Goal: Task Accomplishment & Management: Manage account settings

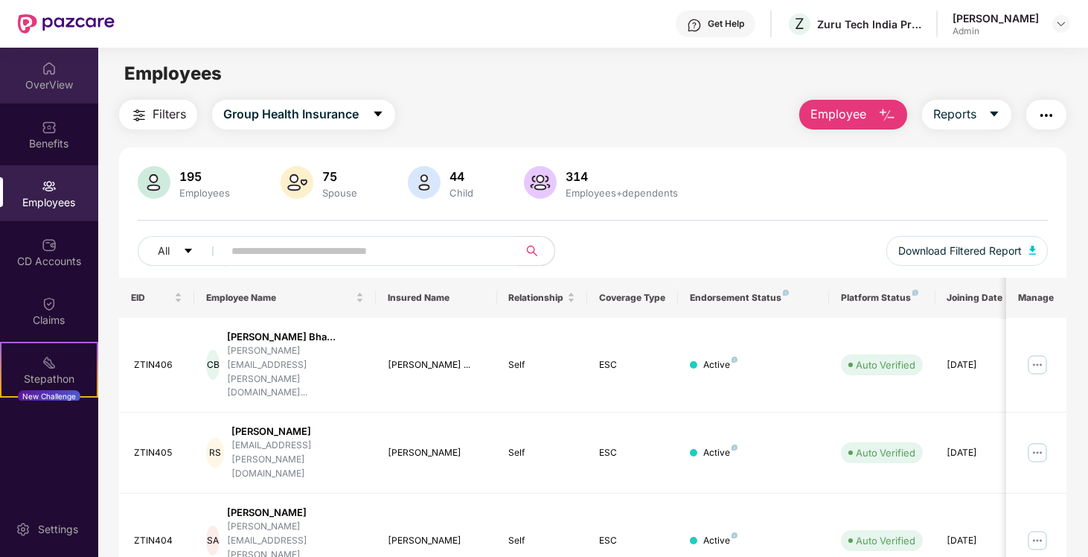
click at [40, 81] on div "OverView" at bounding box center [49, 84] width 98 height 15
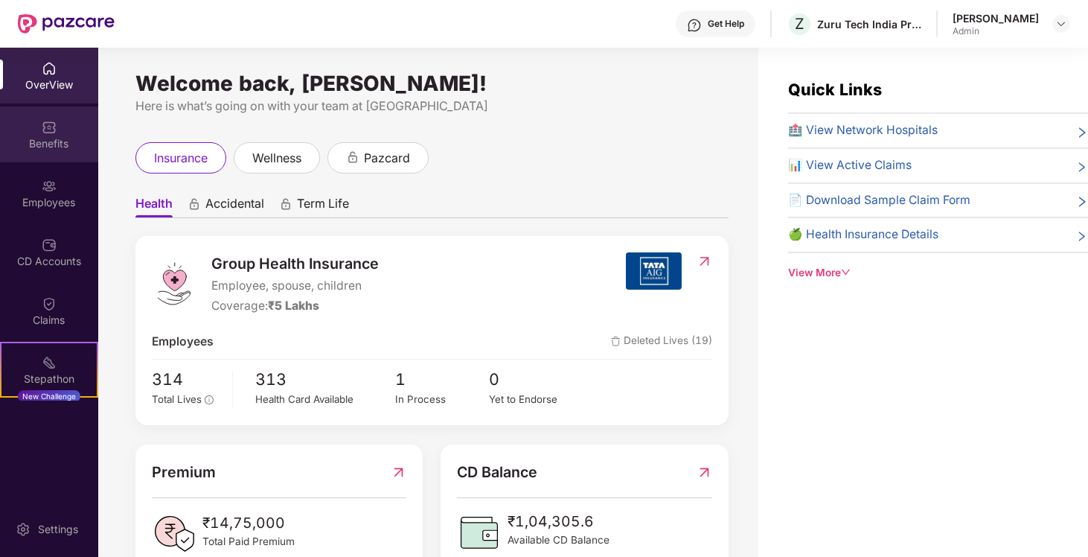
click at [40, 145] on div "Benefits" at bounding box center [49, 143] width 98 height 15
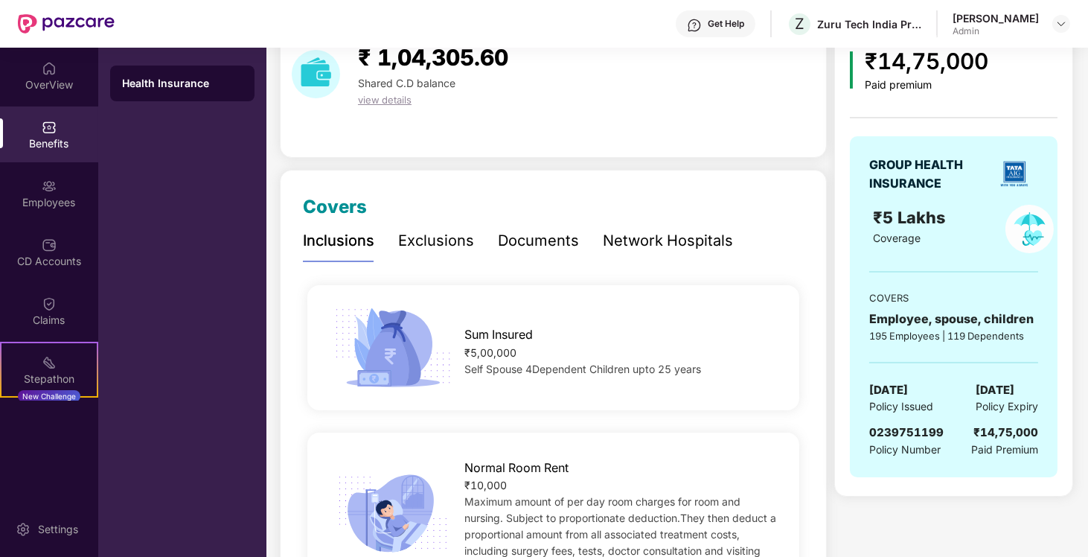
scroll to position [57, 0]
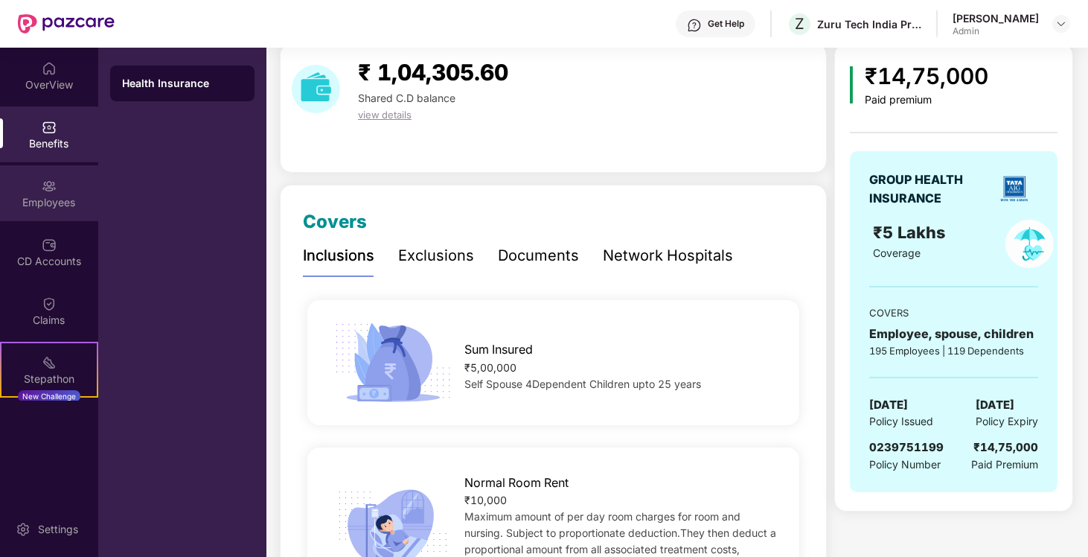
click at [33, 189] on div "Employees" at bounding box center [49, 193] width 98 height 56
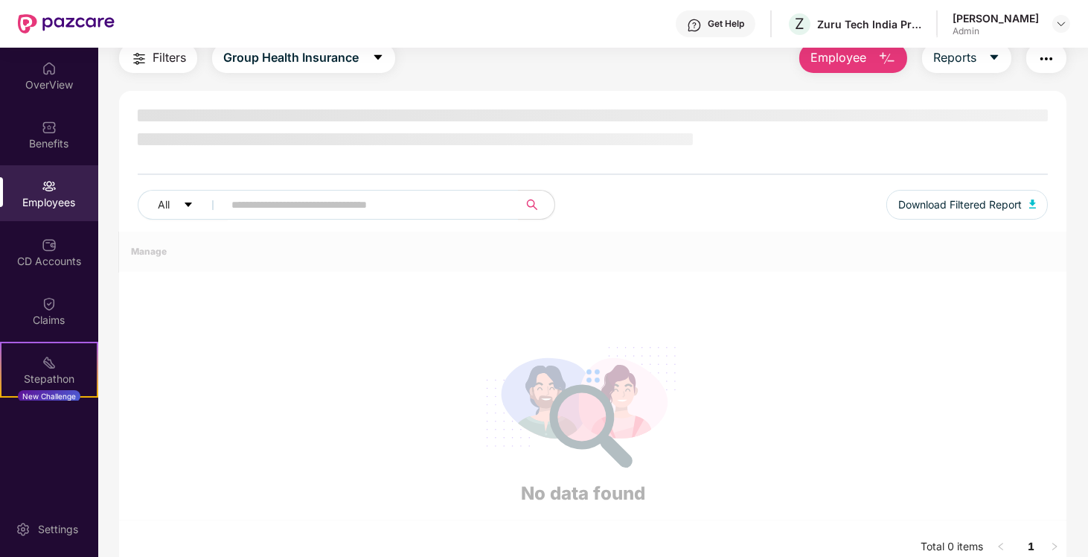
scroll to position [57, 0]
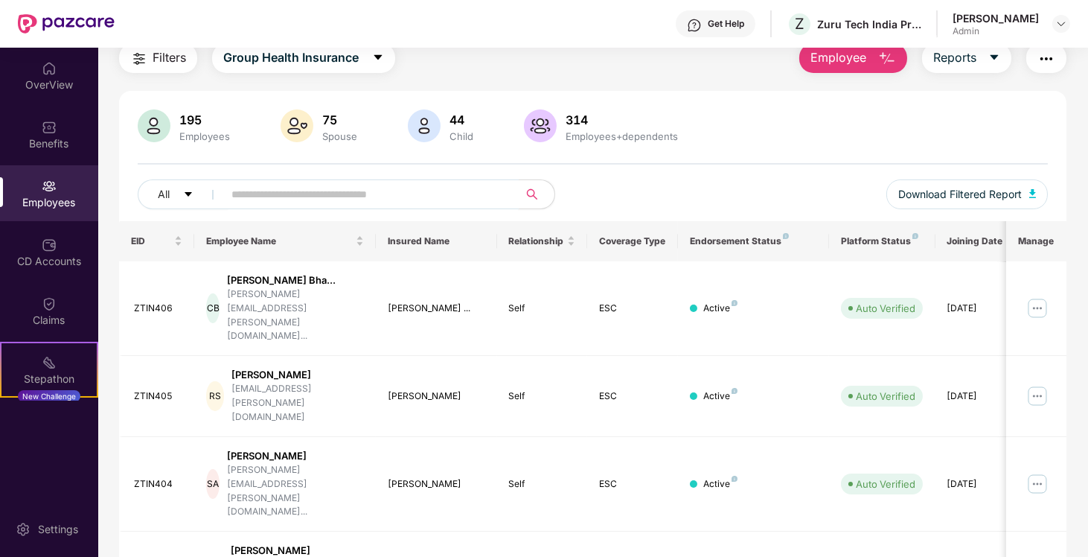
drag, startPoint x: 342, startPoint y: 208, endPoint x: 342, endPoint y: 198, distance: 10.4
click at [342, 198] on div "All Download Filtered Report" at bounding box center [593, 200] width 911 height 42
click at [342, 198] on input "text" at bounding box center [364, 194] width 267 height 22
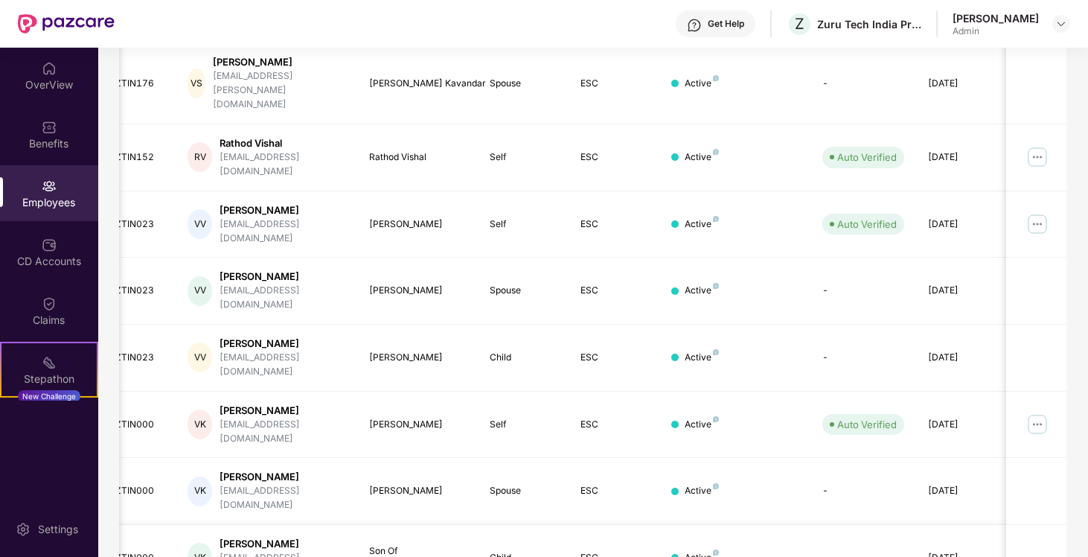
scroll to position [0, 19]
type input "******"
click at [397, 544] on div "Son Of [PERSON_NAME]..." at bounding box center [416, 558] width 97 height 28
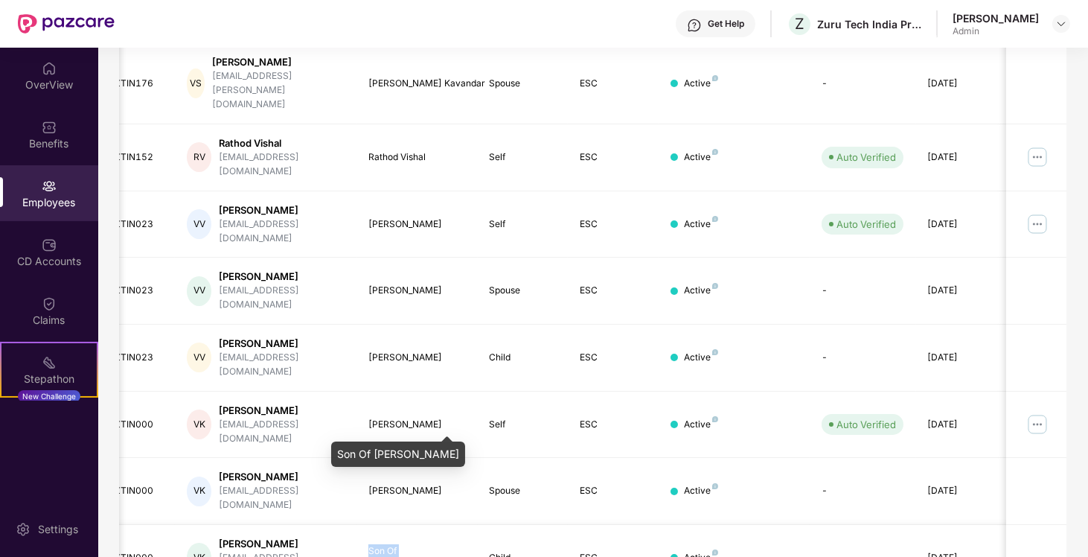
click at [397, 544] on div "Son Of [PERSON_NAME]..." at bounding box center [416, 558] width 97 height 28
click at [707, 551] on div "Active" at bounding box center [701, 558] width 34 height 14
click at [1041, 412] on img at bounding box center [1037, 424] width 24 height 24
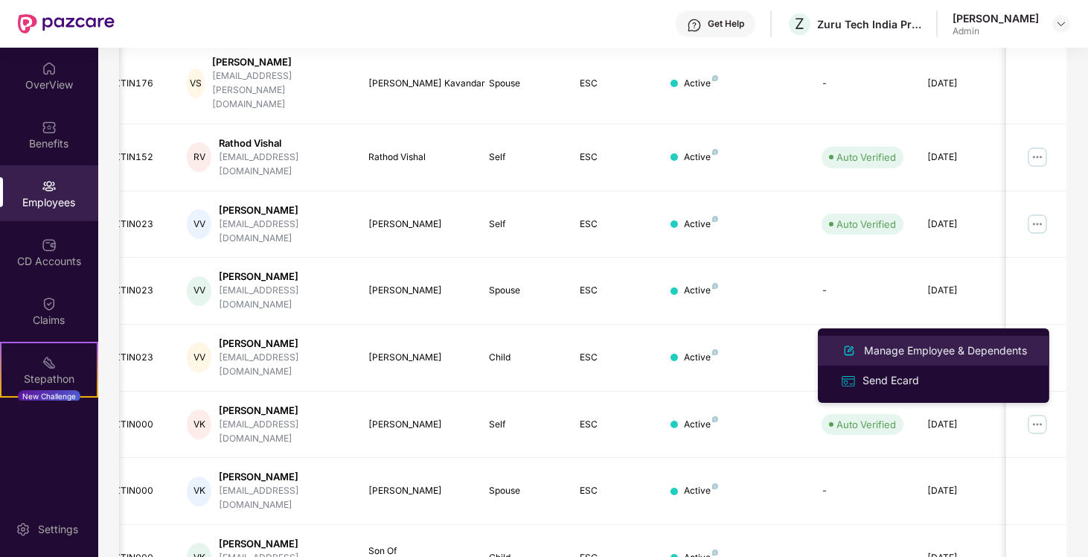
click at [900, 353] on div "Manage Employee & Dependents" at bounding box center [945, 350] width 169 height 16
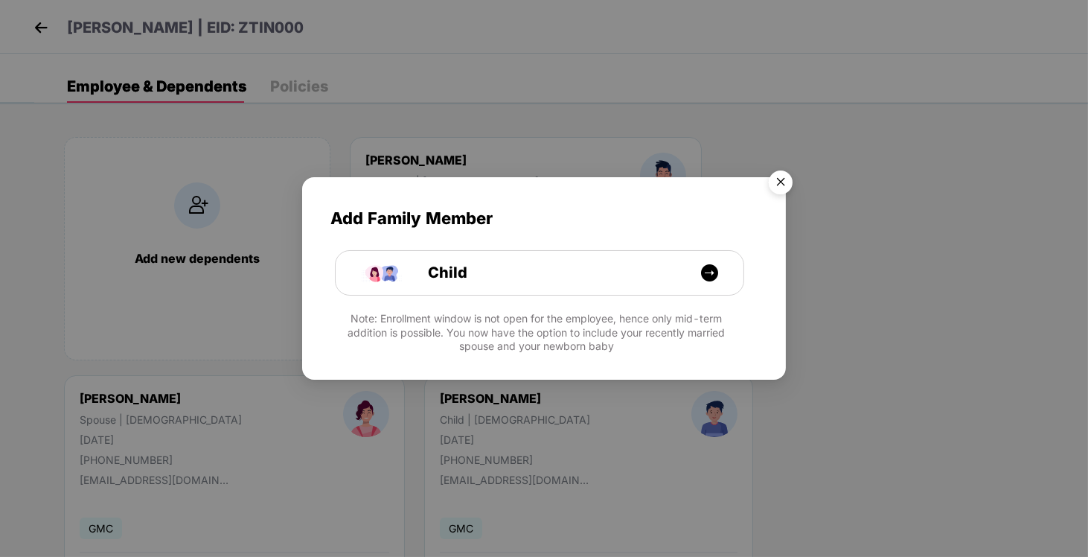
click at [776, 183] on img "Close" at bounding box center [781, 185] width 42 height 42
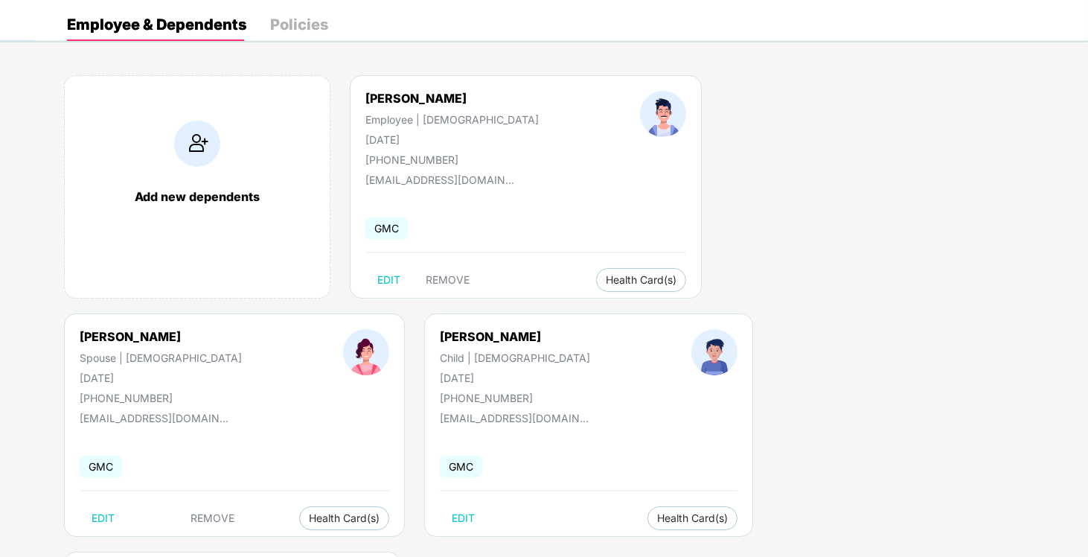
scroll to position [78, 0]
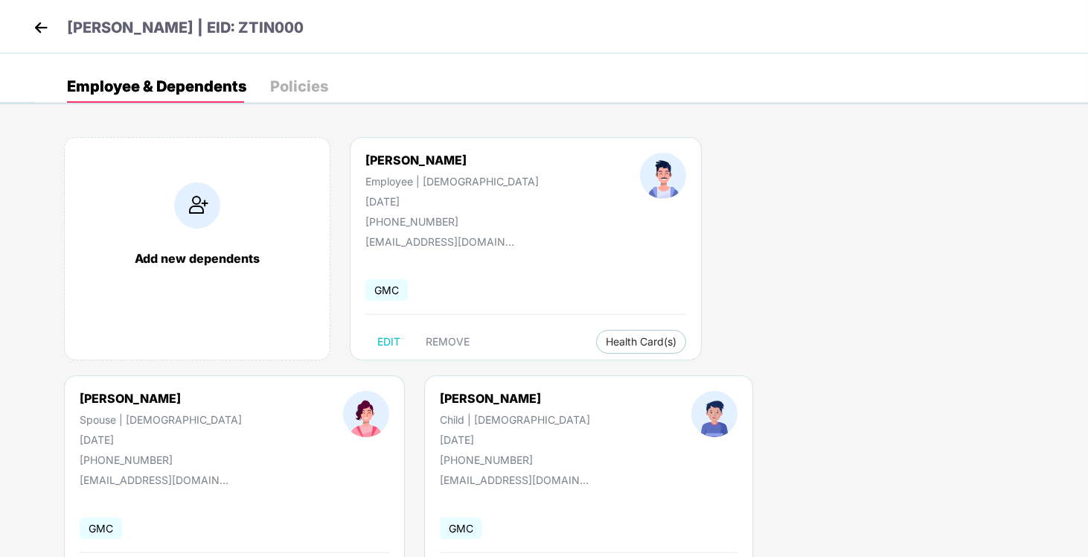
select select "*****"
select select "****"
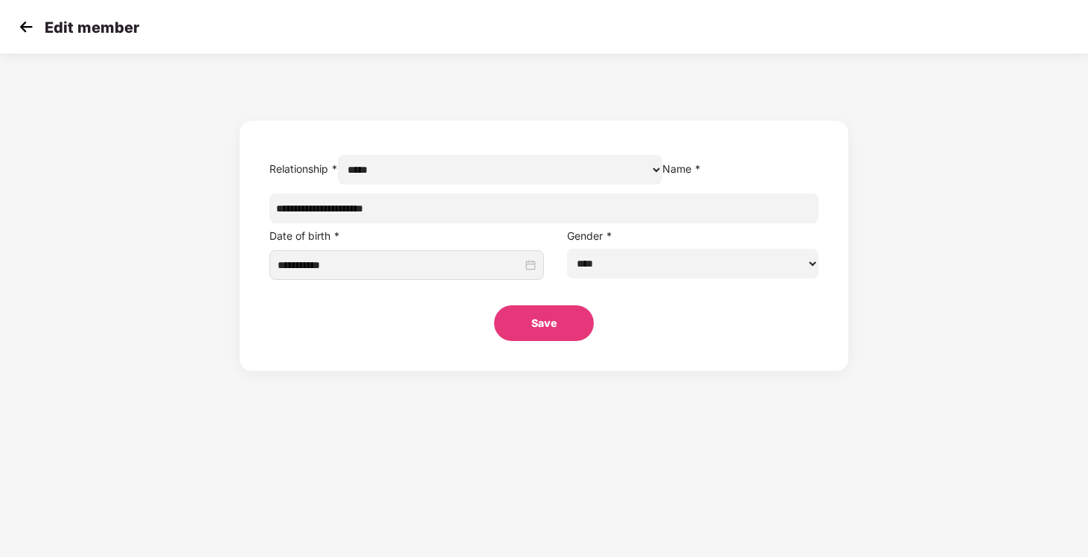
click at [819, 281] on div "**********" at bounding box center [544, 216] width 1088 height 310
click at [22, 22] on img at bounding box center [26, 27] width 22 height 22
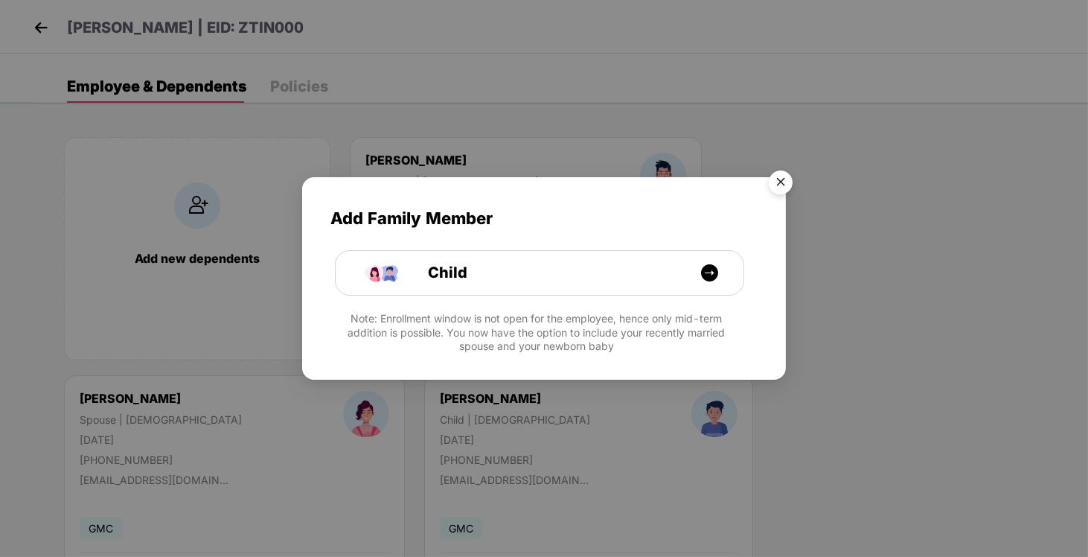
click at [778, 182] on img "Close" at bounding box center [781, 185] width 42 height 42
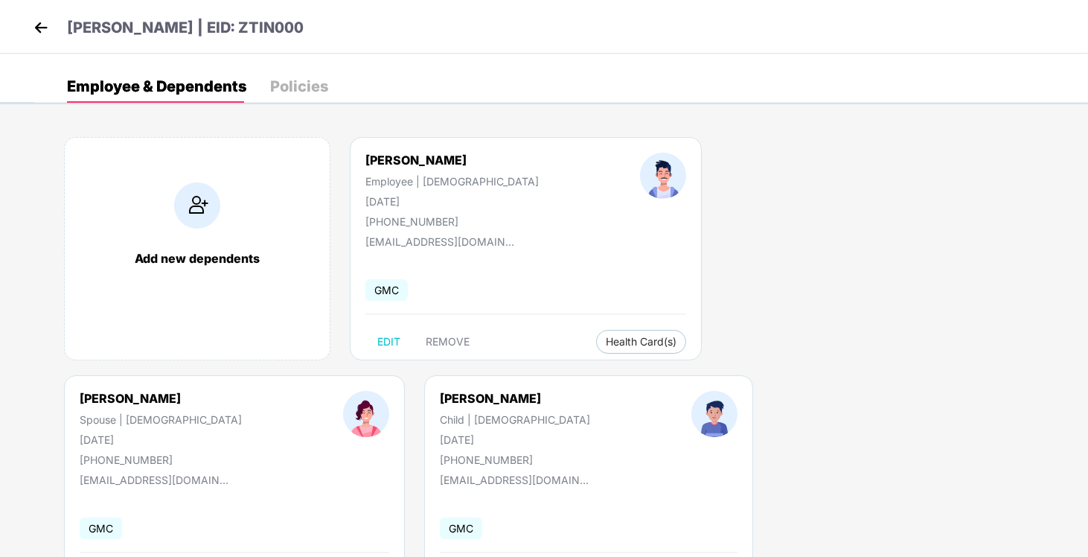
drag, startPoint x: 366, startPoint y: 156, endPoint x: 497, endPoint y: 161, distance: 131.0
click at [497, 161] on div "[PERSON_NAME] Employee | [DEMOGRAPHIC_DATA] [DATE] [PHONE_NUMBER]" at bounding box center [452, 190] width 275 height 75
copy div "[PERSON_NAME]"
click at [395, 201] on div "[DATE]" at bounding box center [451, 201] width 173 height 13
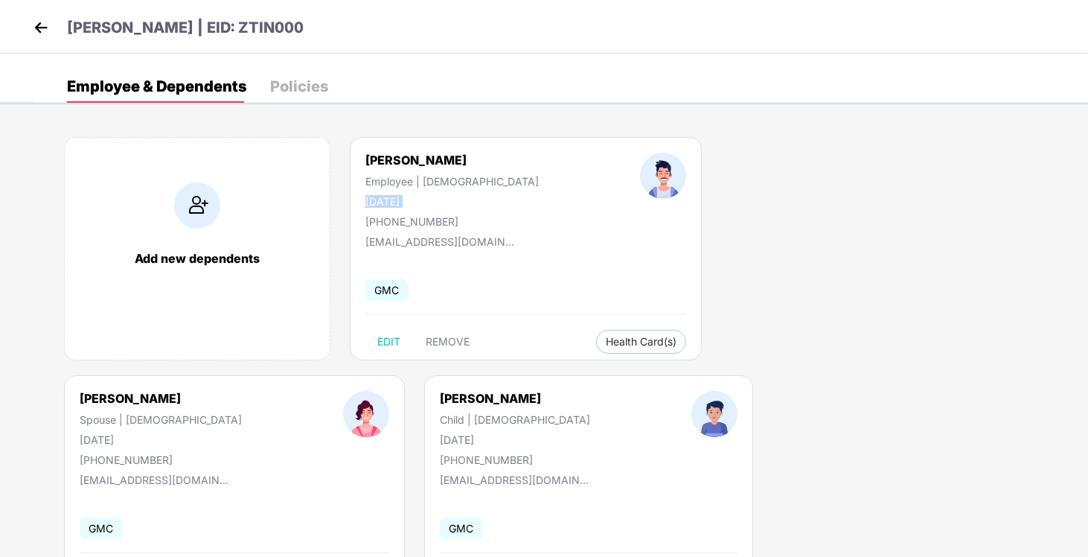
click at [395, 201] on div "[DATE]" at bounding box center [451, 201] width 173 height 13
copy div "[DATE]"
click at [403, 222] on div "[PHONE_NUMBER]" at bounding box center [451, 221] width 173 height 13
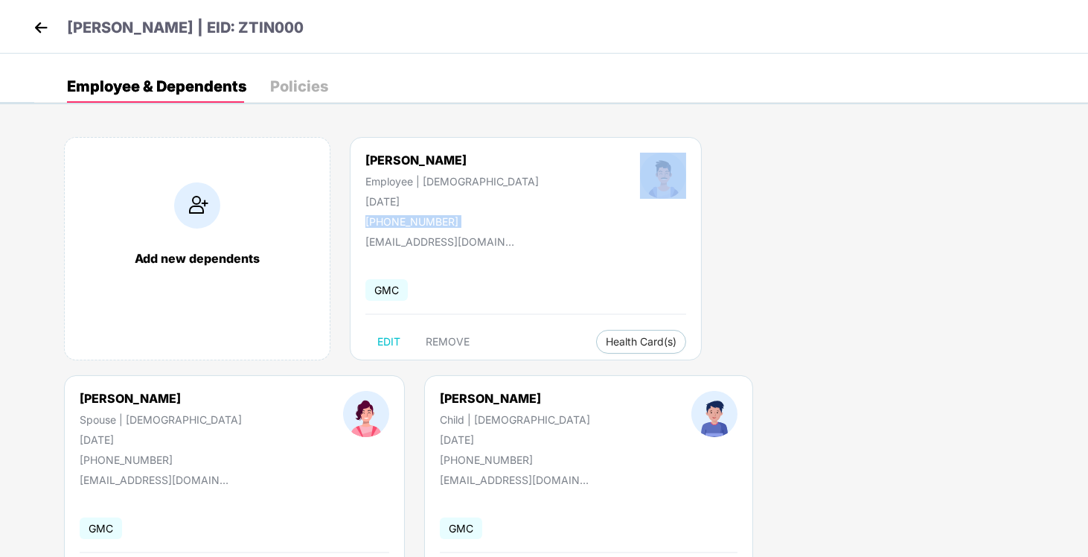
copy div "[PHONE_NUMBER]"
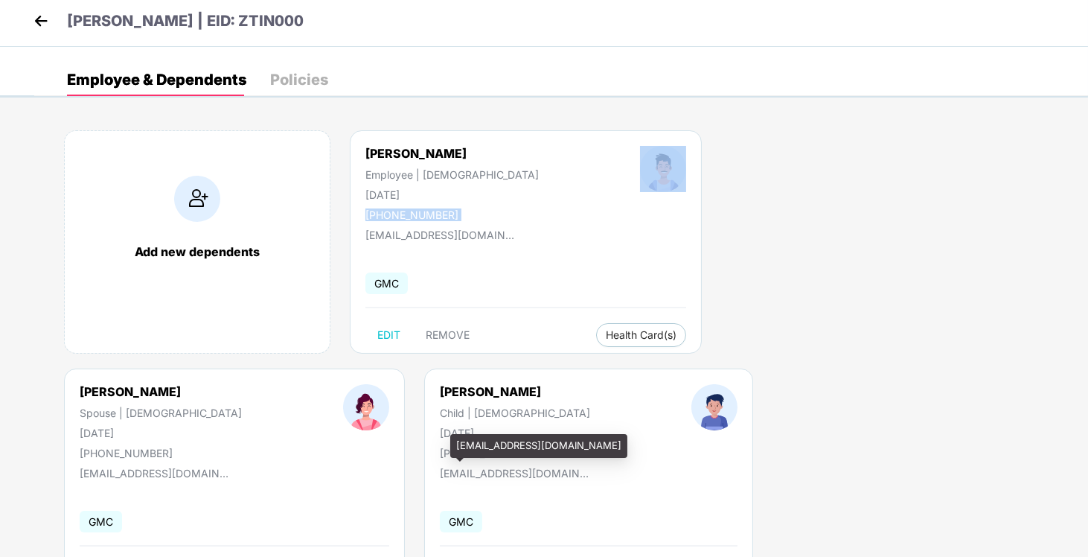
scroll to position [7, 0]
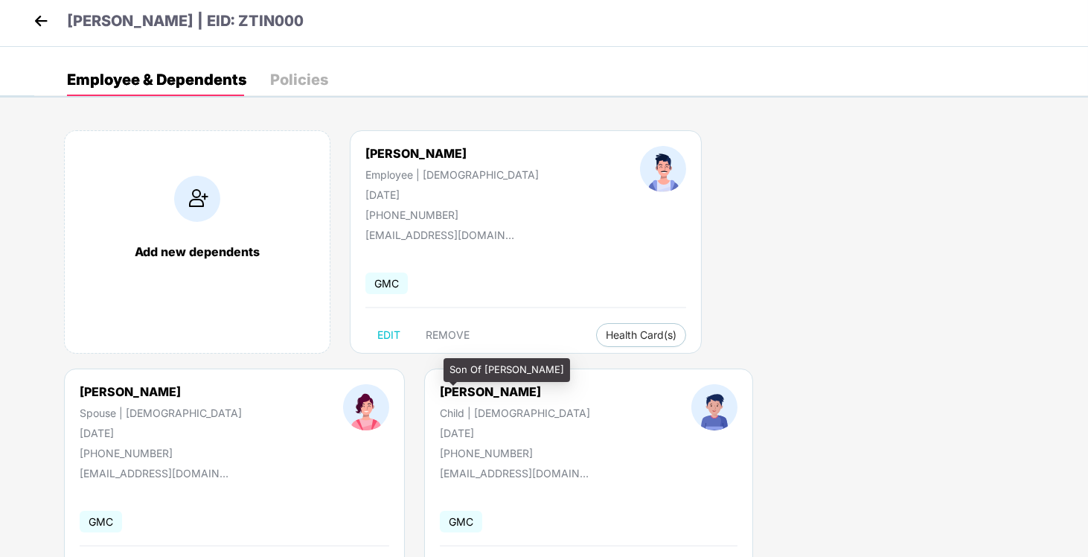
click at [45, 20] on img at bounding box center [41, 21] width 22 height 22
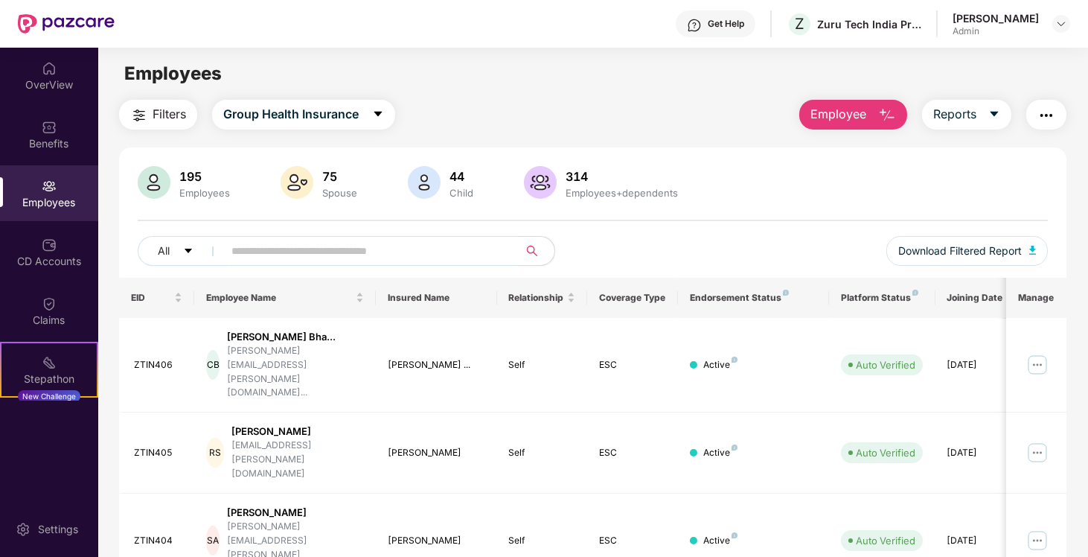
click at [42, 24] on img at bounding box center [66, 23] width 97 height 19
